Goal: Information Seeking & Learning: Learn about a topic

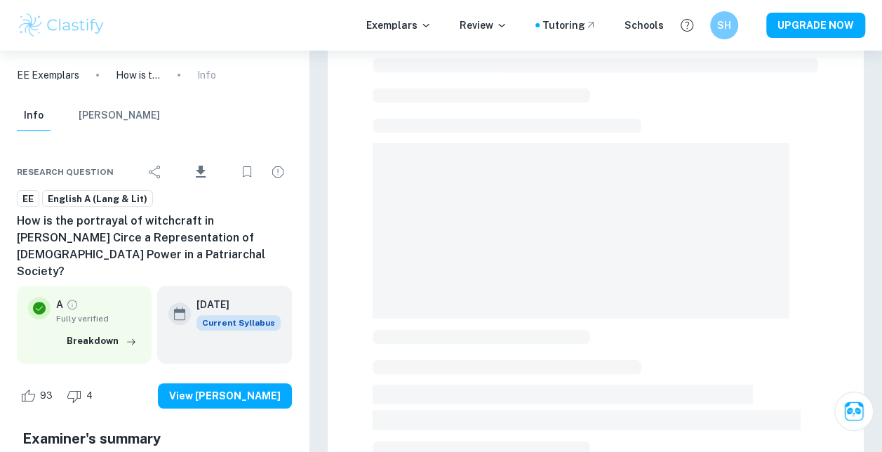
scroll to position [50, 0]
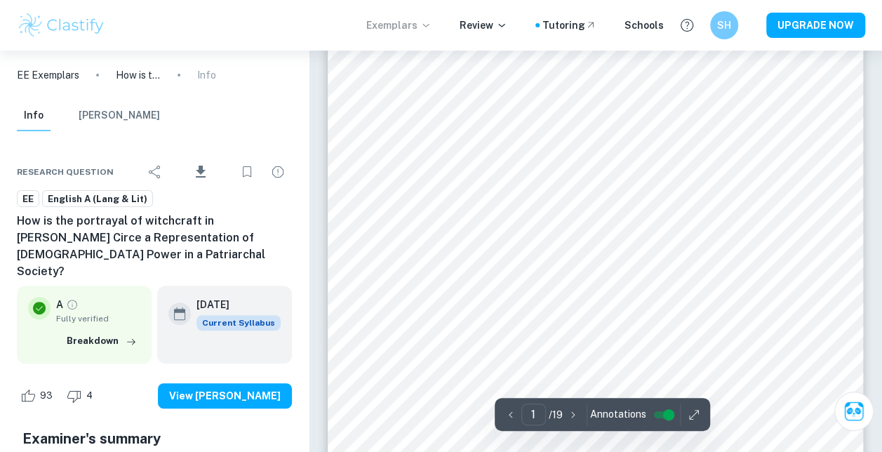
click at [409, 27] on p "Exemplars" at bounding box center [398, 25] width 65 height 15
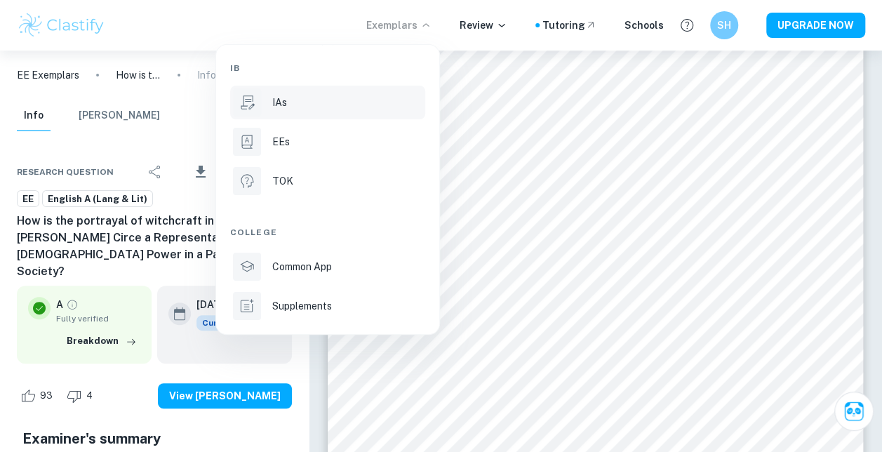
click at [327, 101] on div "IAs" at bounding box center [347, 102] width 150 height 15
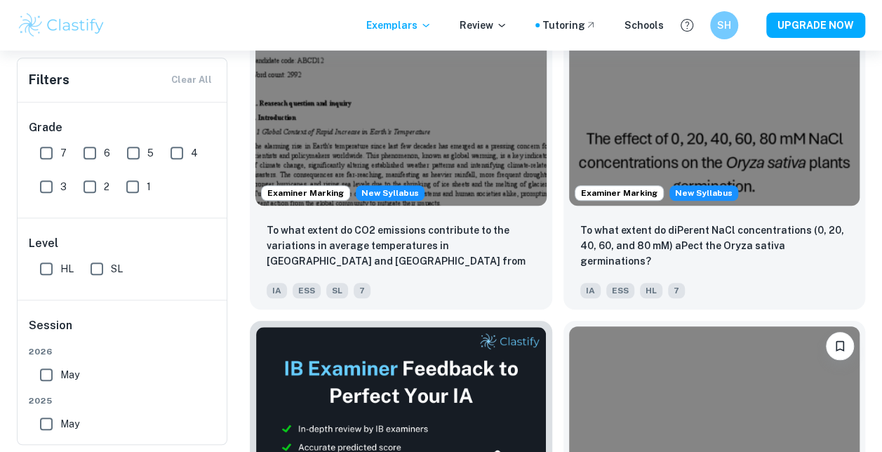
scroll to position [386, 0]
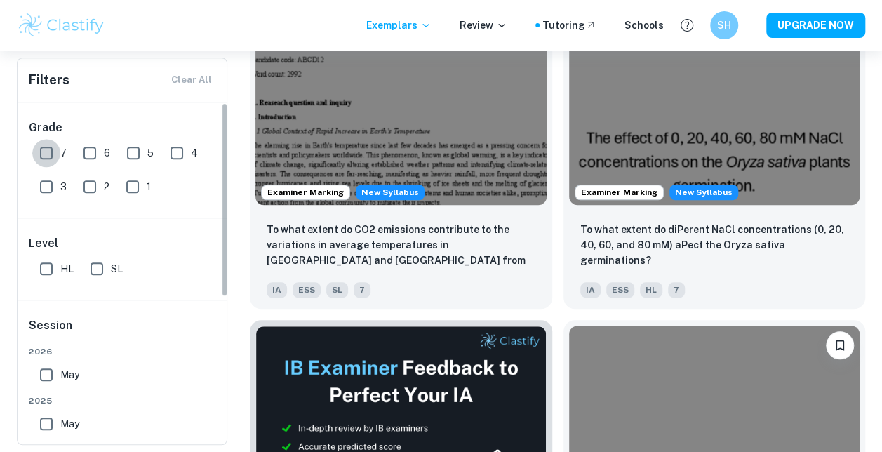
click at [39, 159] on input "7" at bounding box center [46, 153] width 28 height 28
checkbox input "true"
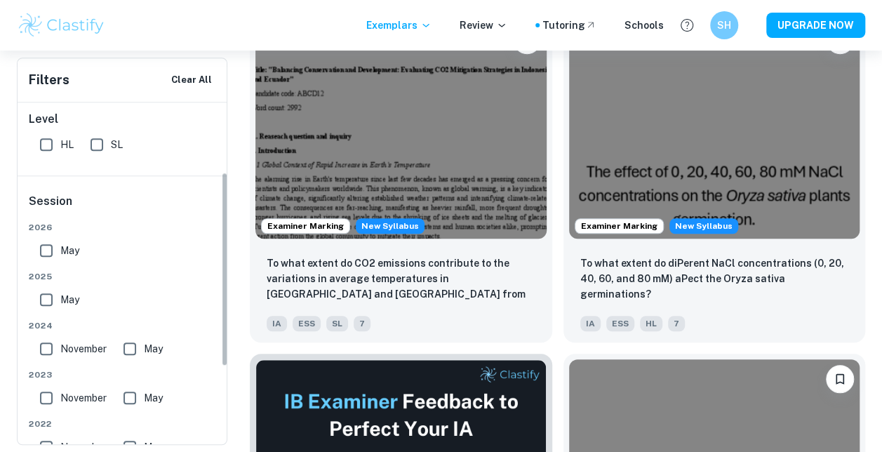
scroll to position [124, 0]
click at [98, 150] on input "SL" at bounding box center [97, 145] width 28 height 28
checkbox input "true"
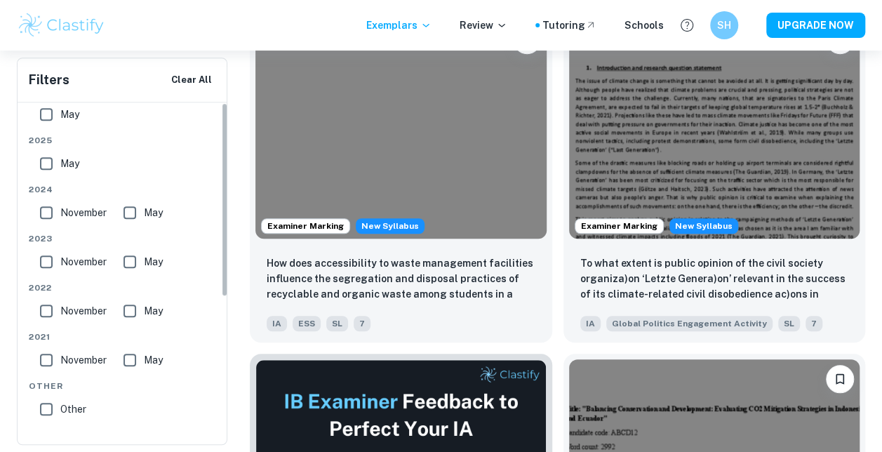
scroll to position [0, 0]
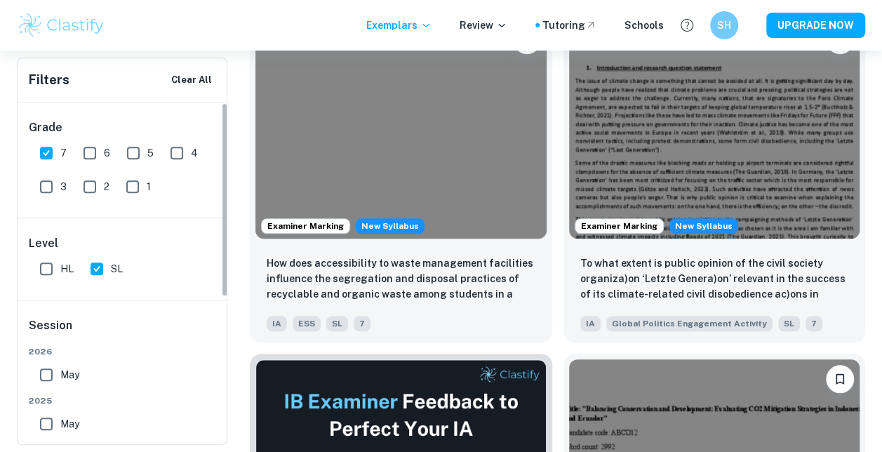
click at [157, 317] on h6 "Session" at bounding box center [123, 331] width 188 height 28
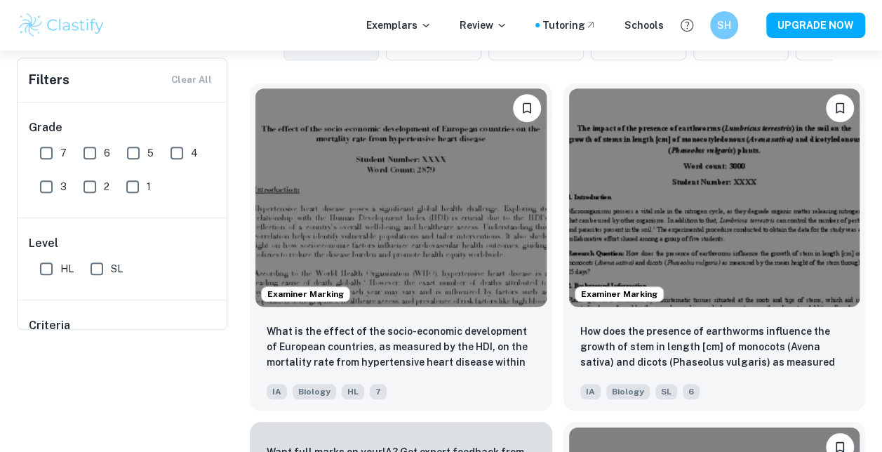
scroll to position [427, 0]
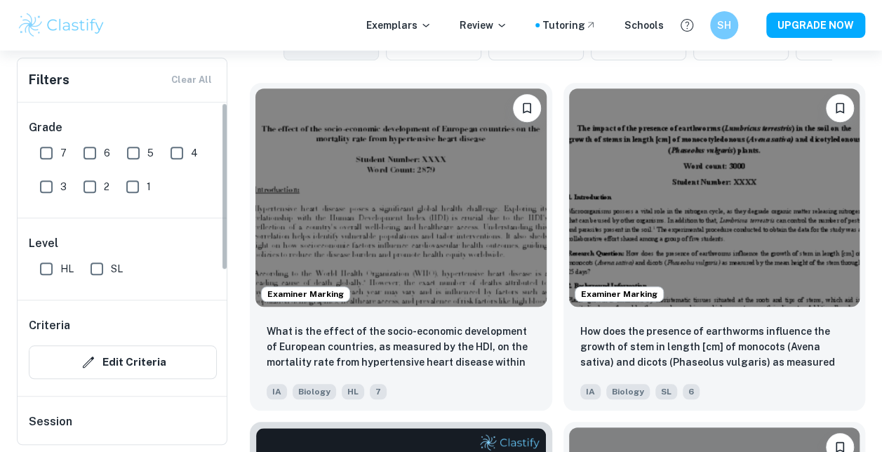
click at [51, 149] on input "7" at bounding box center [46, 153] width 28 height 28
checkbox input "true"
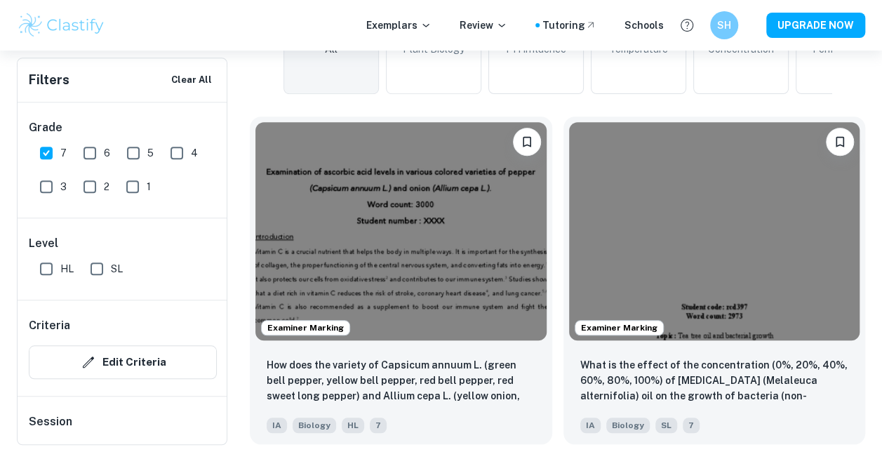
scroll to position [461, 0]
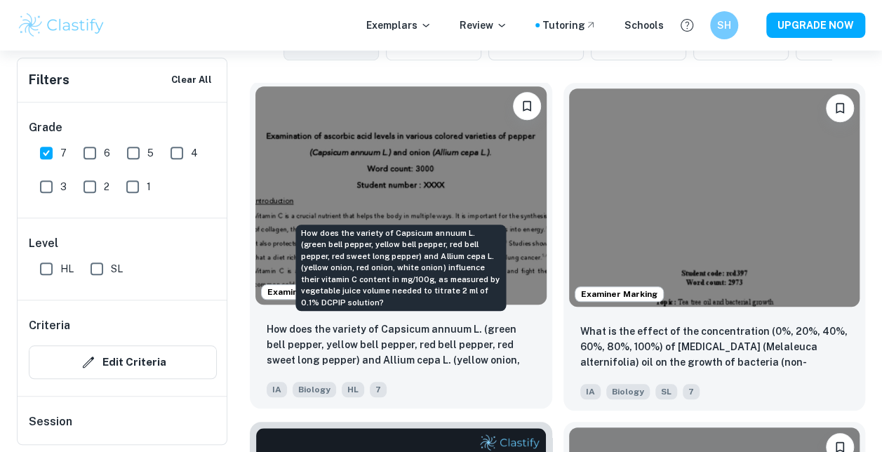
click at [387, 359] on p "How does the variety of Capsicum annuum L. (green bell pepper, yellow bell pepp…" at bounding box center [401, 345] width 269 height 48
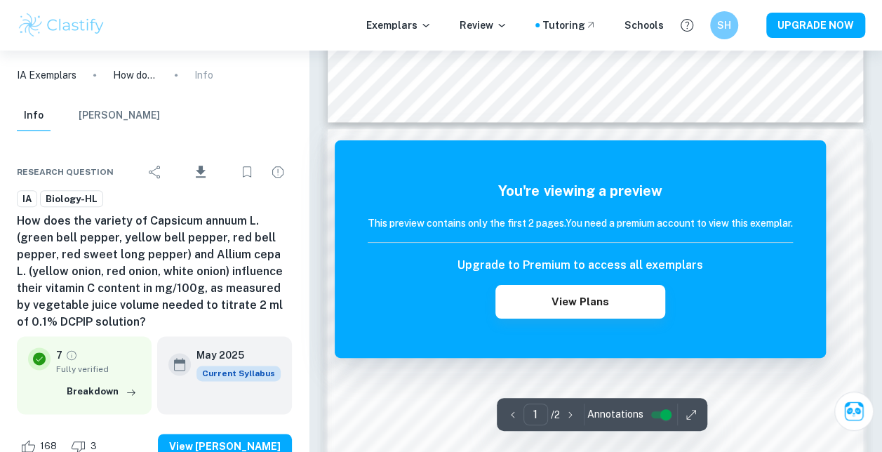
scroll to position [772, 0]
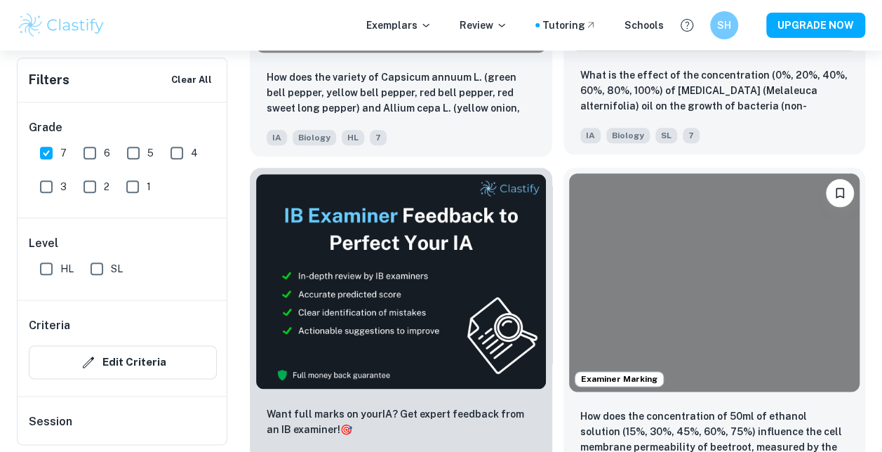
scroll to position [727, 0]
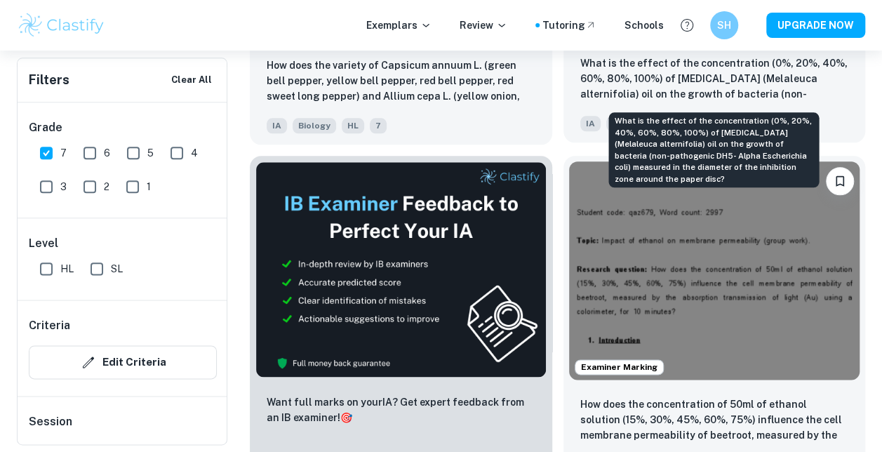
click at [668, 71] on p "What is the effect of the concentration (0%, 20%, 40%, 60%, 80%, 100%) of [MEDI…" at bounding box center [715, 79] width 269 height 48
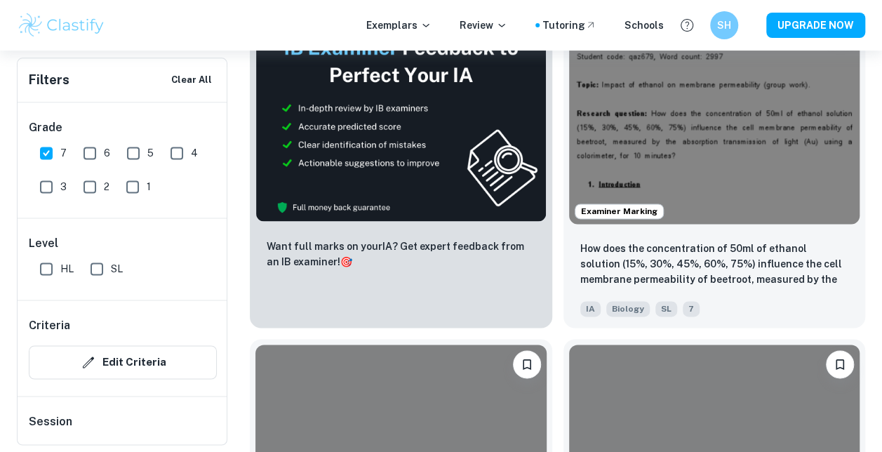
scroll to position [886, 0]
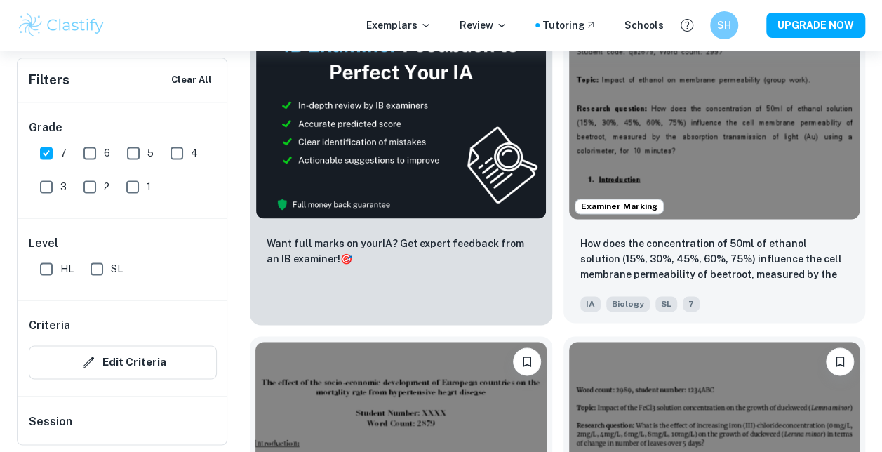
click at [713, 285] on div "How does the concentration of 50ml of ethanol solution (15%, 30%, 45%, 60%, 75%…" at bounding box center [715, 274] width 303 height 98
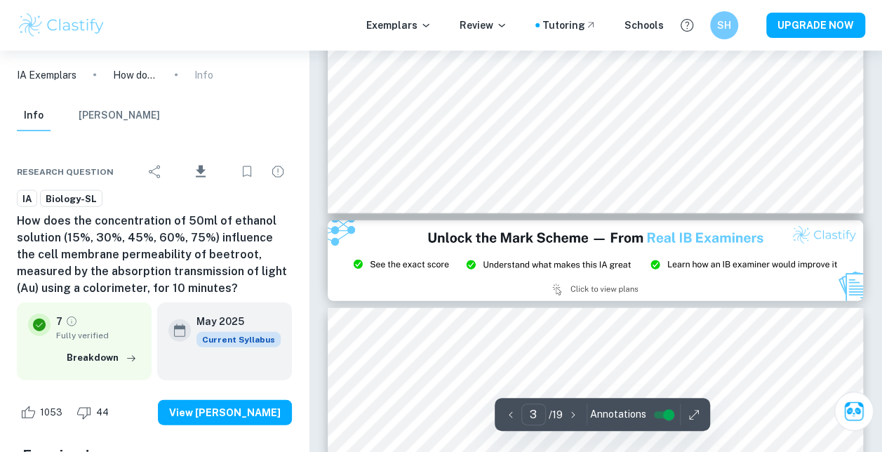
type input "2"
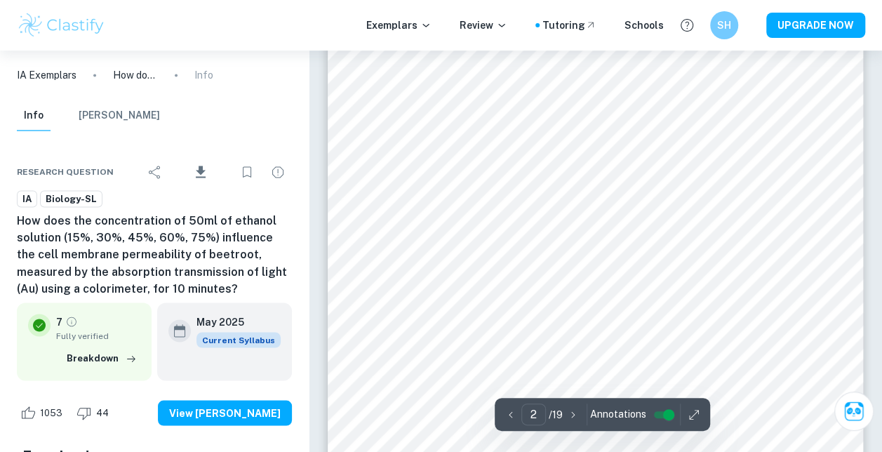
scroll to position [1047, 0]
